Goal: Navigation & Orientation: Find specific page/section

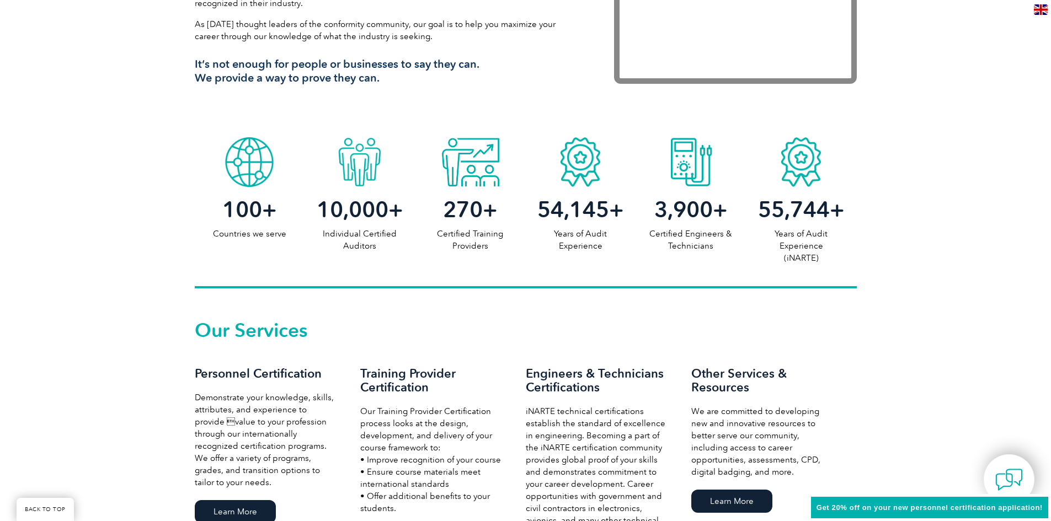
scroll to position [441, 0]
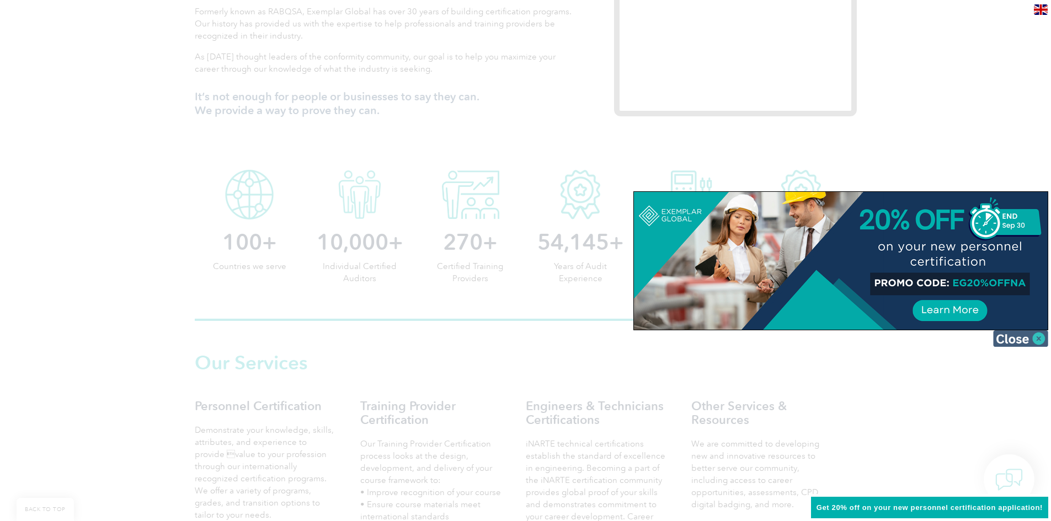
click at [1038, 340] on img at bounding box center [1020, 338] width 55 height 17
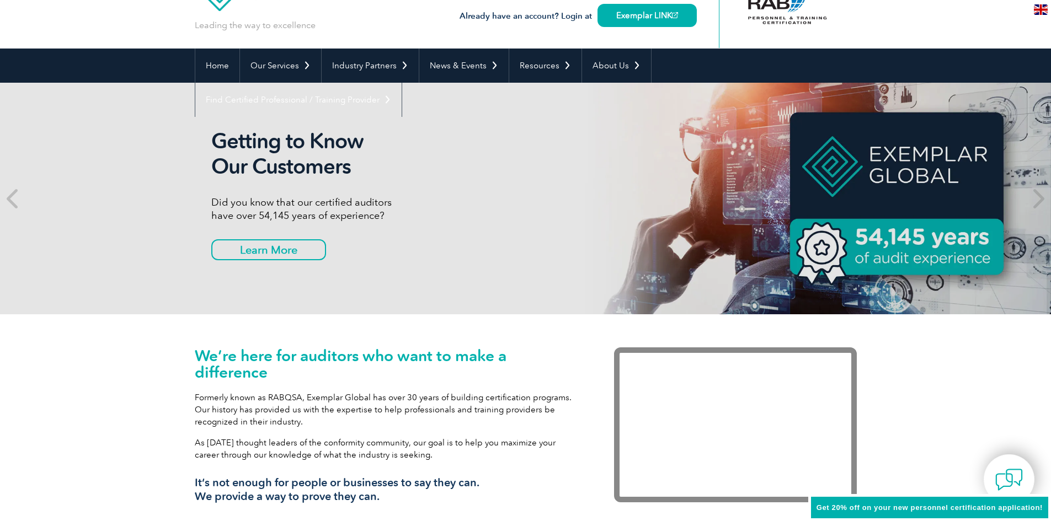
scroll to position [0, 0]
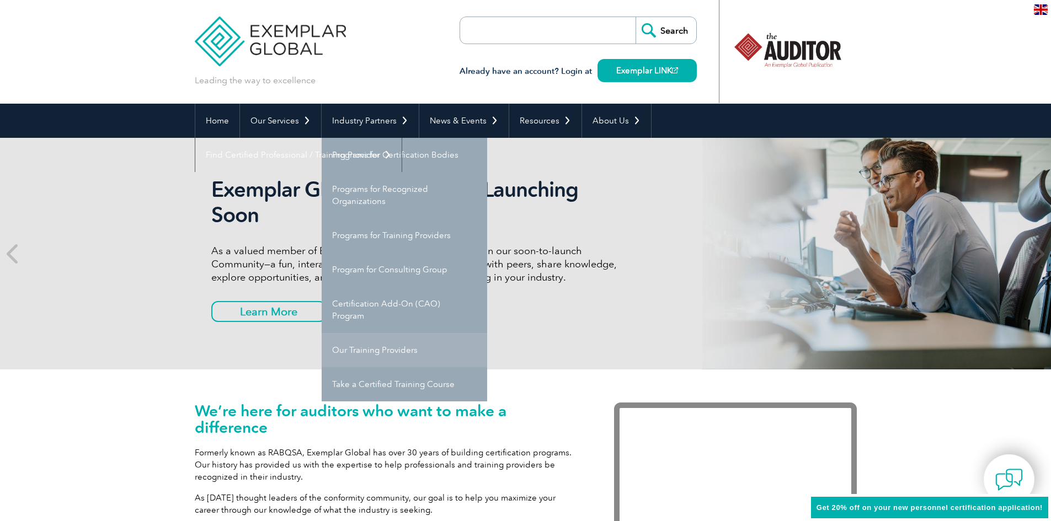
click at [426, 355] on link "Our Training Providers" at bounding box center [404, 350] width 165 height 34
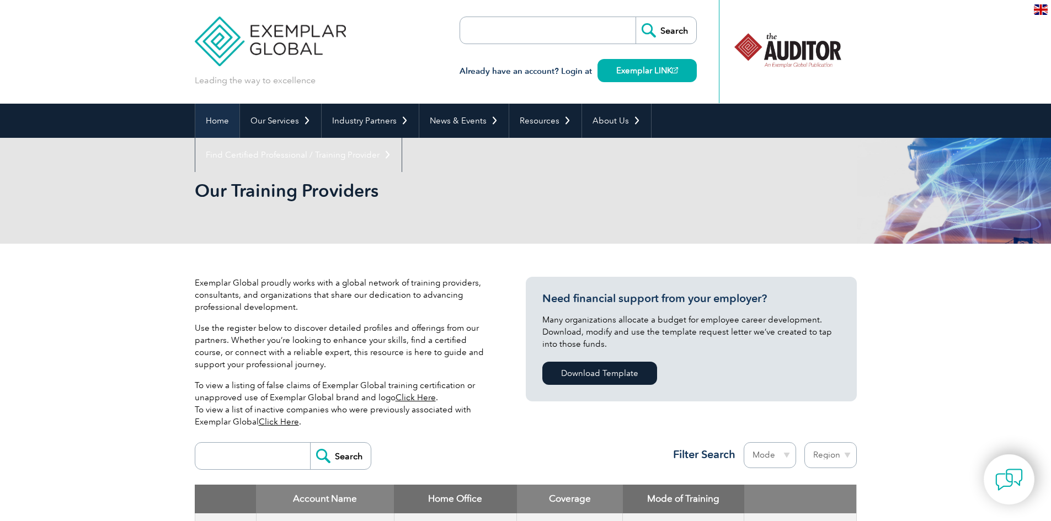
click at [211, 118] on link "Home" at bounding box center [217, 121] width 44 height 34
